Goal: Task Accomplishment & Management: Manage account settings

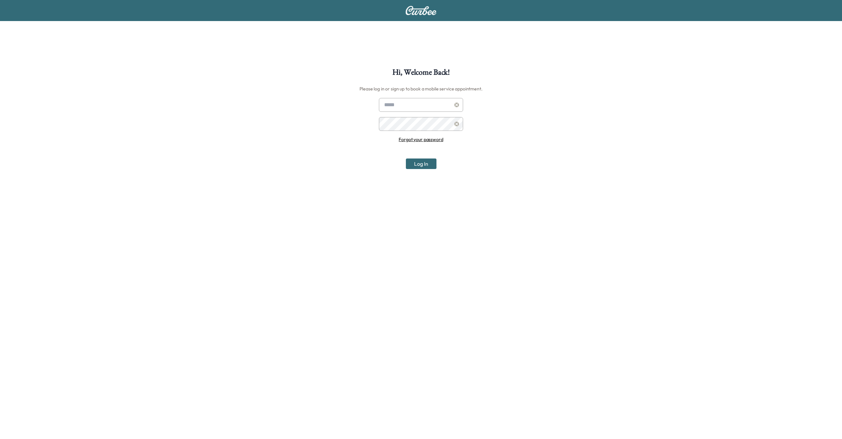
click at [389, 101] on div at bounding box center [385, 105] width 8 height 8
click at [363, 98] on div "Hi, Welcome Back! Please log in or sign up to book a mobile service appointment…" at bounding box center [421, 287] width 842 height 439
type input "**********"
click at [371, 106] on div "Hi, Welcome Back! Please log in or sign up to book a mobile service appointment…" at bounding box center [421, 287] width 842 height 439
click at [401, 106] on input "text" at bounding box center [421, 105] width 84 height 14
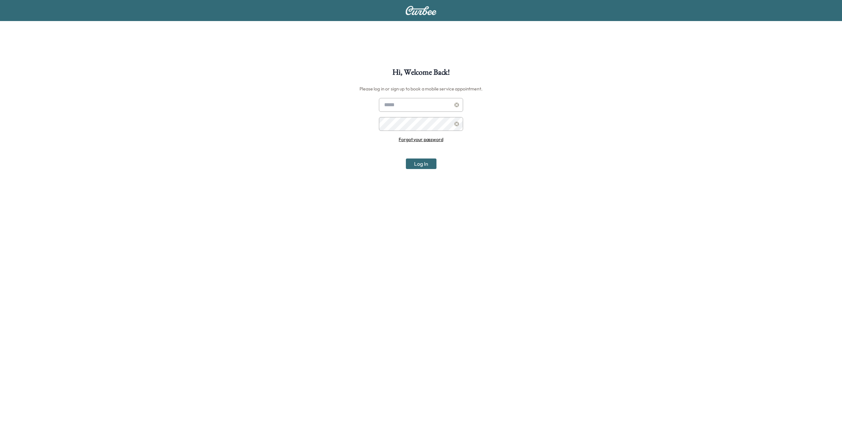
click at [470, 98] on div "Hi, Welcome Back! Please log in or sign up to book a mobile service appointment…" at bounding box center [421, 287] width 842 height 439
click at [408, 107] on input "text" at bounding box center [421, 105] width 84 height 14
click at [339, 106] on div "Hi, Welcome Back! Please log in or sign up to book a mobile service appointment…" at bounding box center [421, 287] width 842 height 439
